Goal: Task Accomplishment & Management: Use online tool/utility

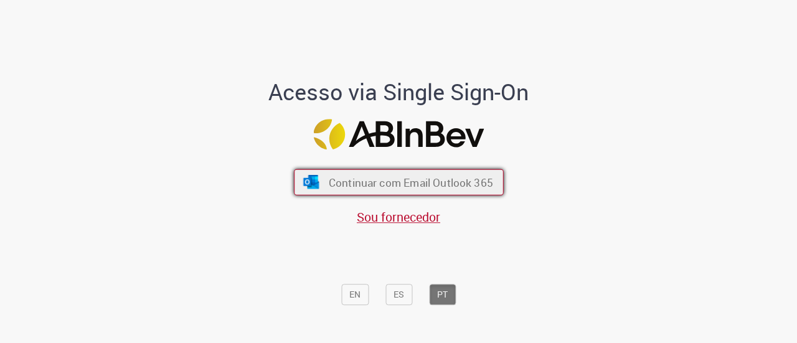
click at [377, 189] on span "Continuar com Email Outlook 365" at bounding box center [410, 182] width 164 height 14
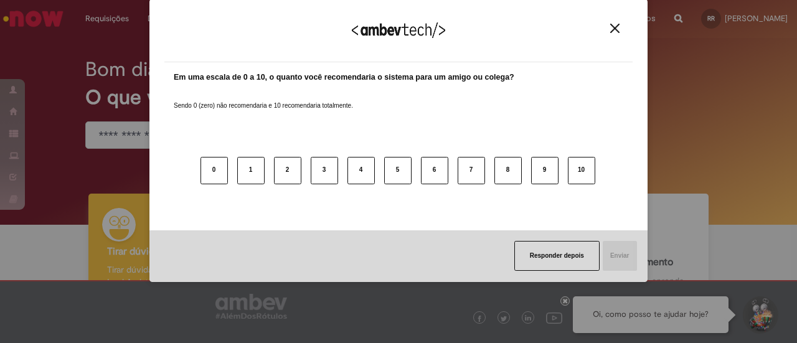
click at [616, 31] on img "Close" at bounding box center [614, 28] width 9 height 9
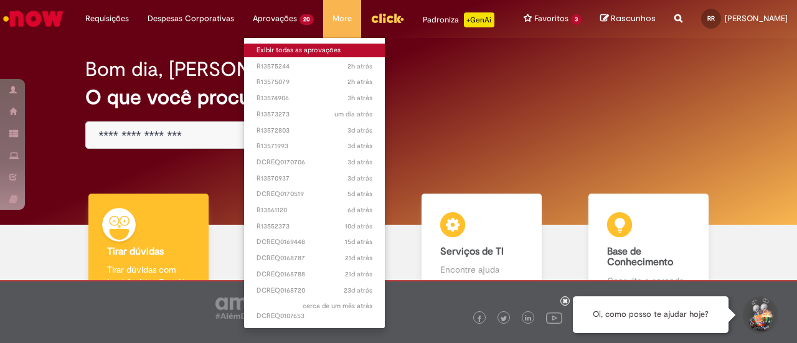
click at [290, 50] on link "Exibir todas as aprovações" at bounding box center [314, 51] width 141 height 14
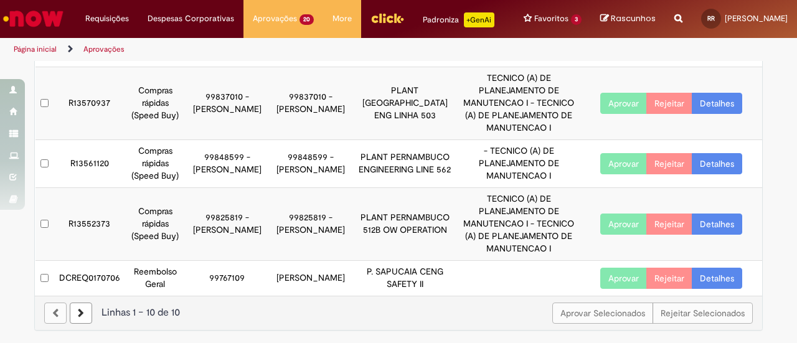
scroll to position [430, 0]
click at [622, 278] on button "Aprovar" at bounding box center [623, 278] width 47 height 21
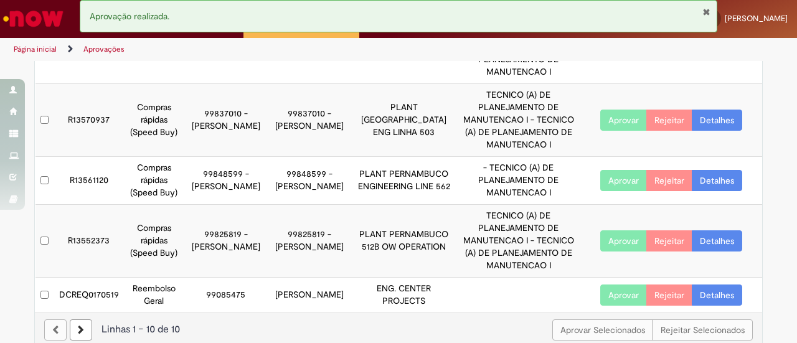
click at [608, 285] on button "Aprovar" at bounding box center [623, 295] width 47 height 21
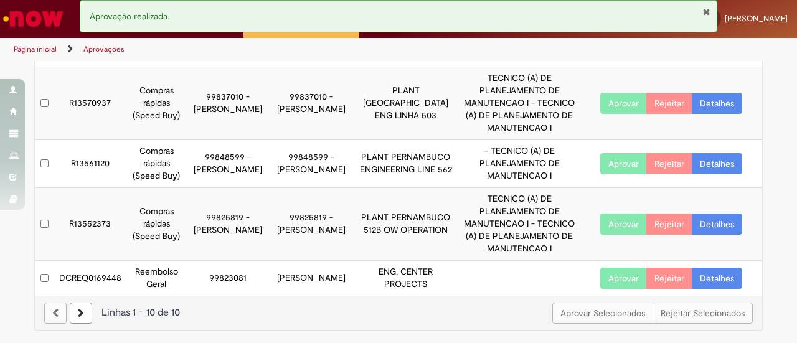
scroll to position [442, 0]
click at [612, 270] on button "Aprovar" at bounding box center [623, 278] width 47 height 21
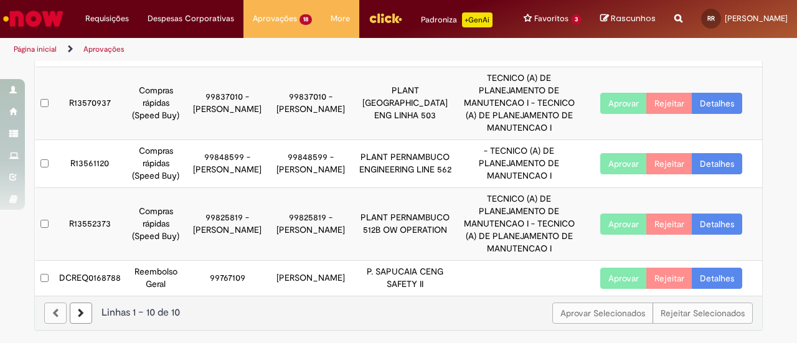
scroll to position [430, 0]
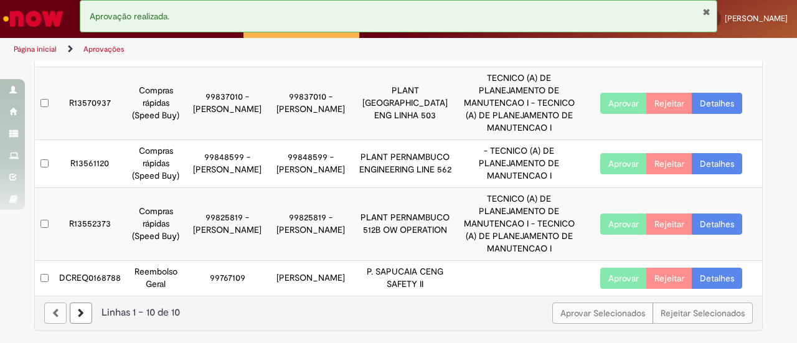
click at [622, 281] on button "Aprovar" at bounding box center [623, 278] width 47 height 21
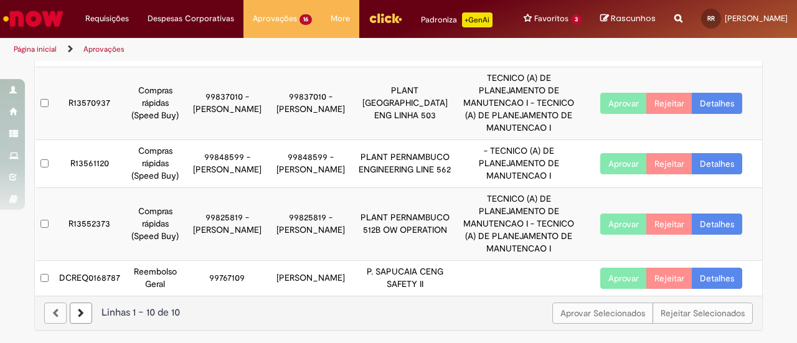
click at [609, 277] on button "Aprovar" at bounding box center [623, 278] width 47 height 21
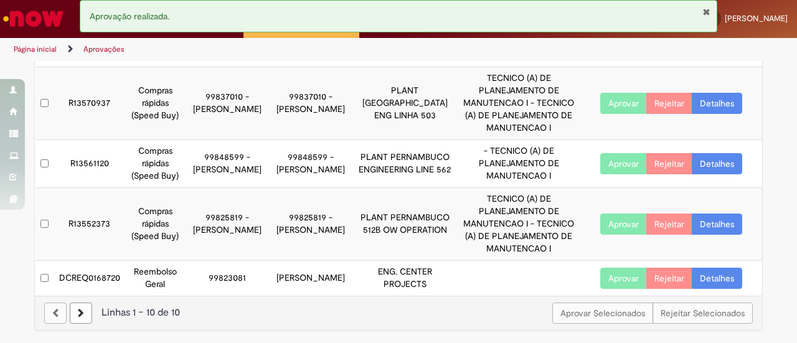
click at [604, 281] on button "Aprovar" at bounding box center [623, 278] width 47 height 21
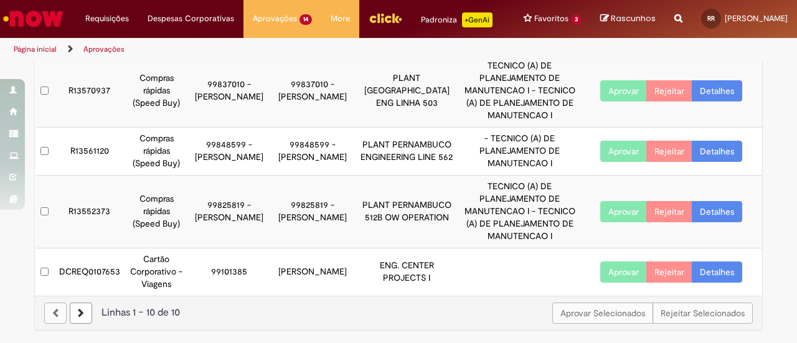
click at [78, 319] on link at bounding box center [81, 313] width 22 height 21
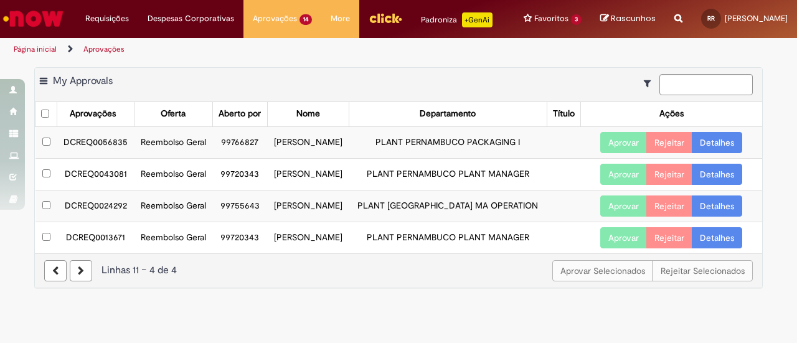
scroll to position [0, 0]
